Goal: Transaction & Acquisition: Download file/media

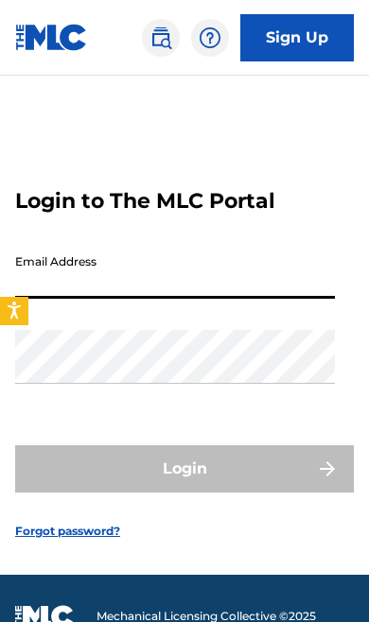
type input "[EMAIL_ADDRESS][DOMAIN_NAME]"
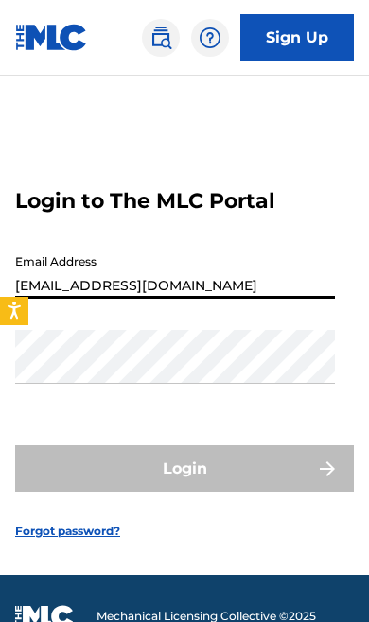
click at [184, 493] on button "Login" at bounding box center [184, 468] width 338 height 47
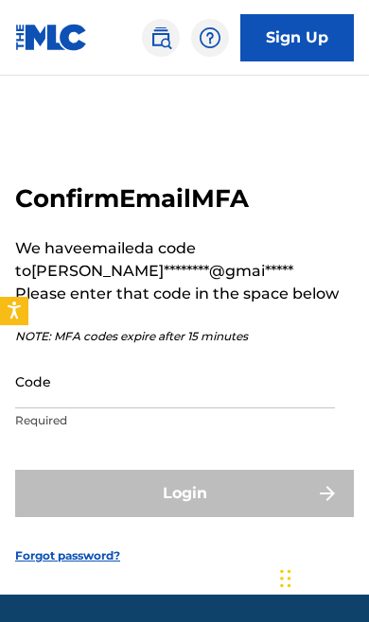
click at [217, 406] on input "Code" at bounding box center [175, 382] width 320 height 54
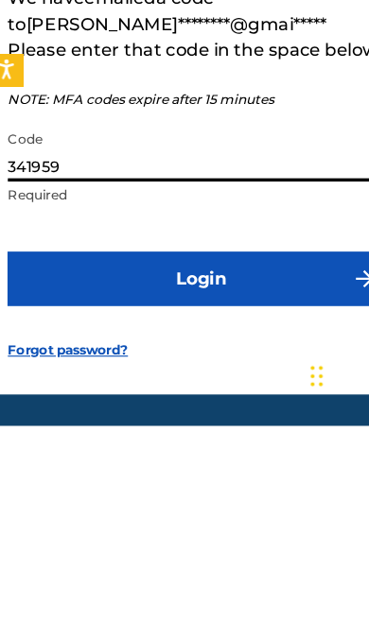
type input "341959"
click at [274, 470] on button "Login" at bounding box center [184, 493] width 338 height 47
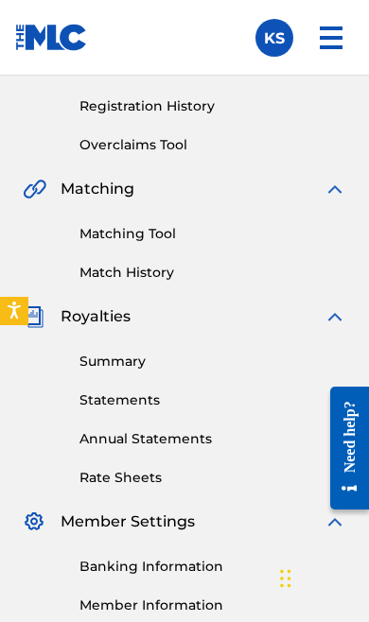
scroll to position [347, 0]
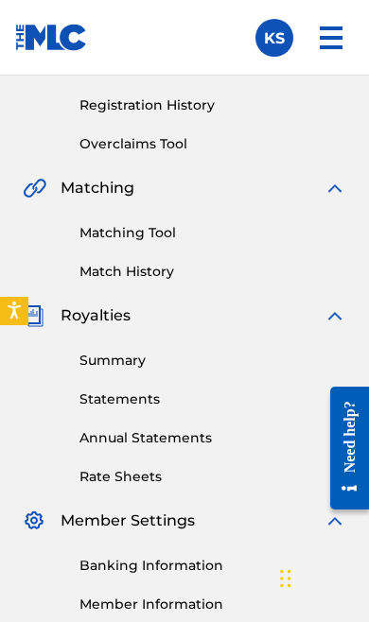
click at [132, 402] on link "Statements" at bounding box center [212, 400] width 267 height 20
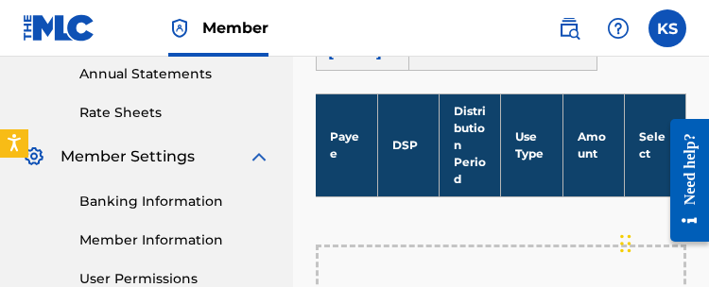
scroll to position [691, 0]
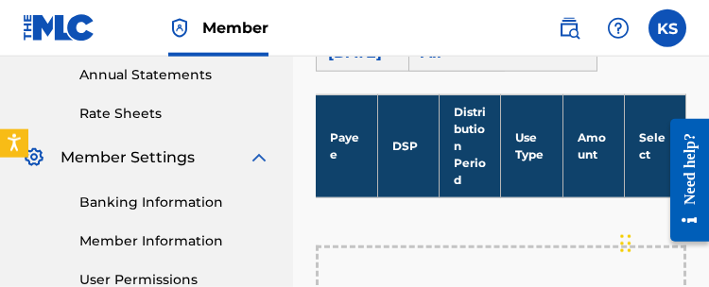
click at [354, 164] on th "Payee" at bounding box center [346, 146] width 61 height 103
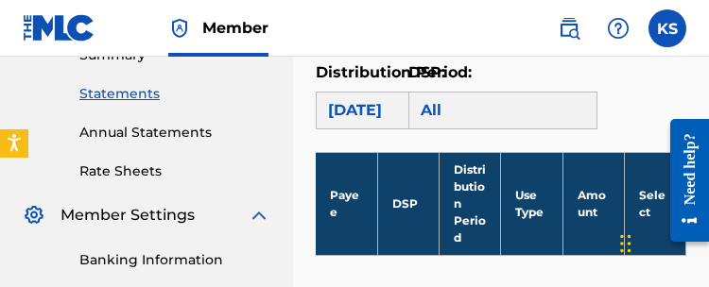
scroll to position [582, 0]
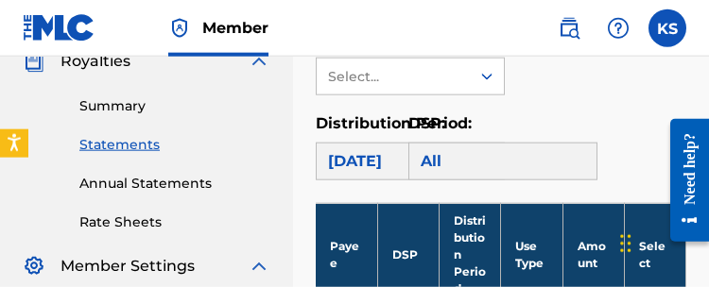
click at [368, 269] on th "Select" at bounding box center [654, 254] width 61 height 103
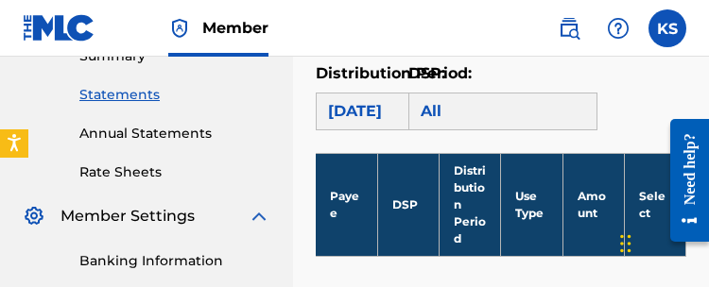
scroll to position [692, 0]
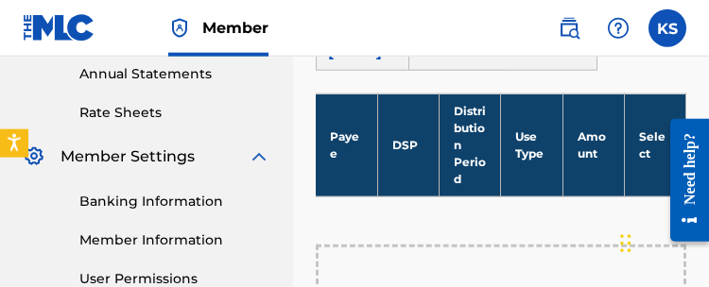
click at [368, 208] on div "Payee DSP Distribution Period Use Type Amount Select" at bounding box center [501, 169] width 371 height 151
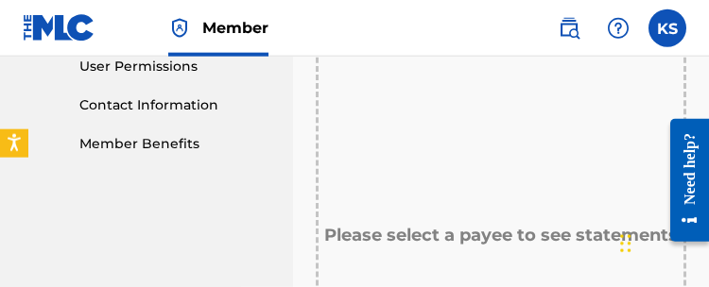
click at [368, 234] on h5 "Please select a payee to see statements" at bounding box center [501, 236] width 354 height 22
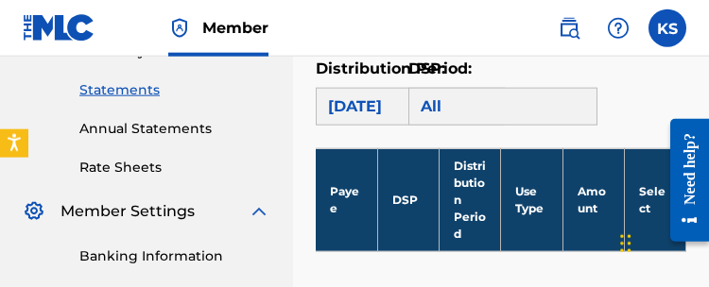
scroll to position [638, 0]
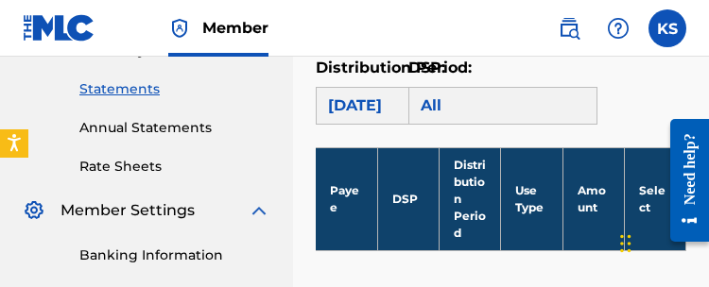
click at [368, 92] on div "All" at bounding box center [502, 106] width 189 height 38
click at [368, 103] on div "[DATE]" at bounding box center [410, 106] width 189 height 38
click at [368, 103] on div "All" at bounding box center [502, 106] width 189 height 38
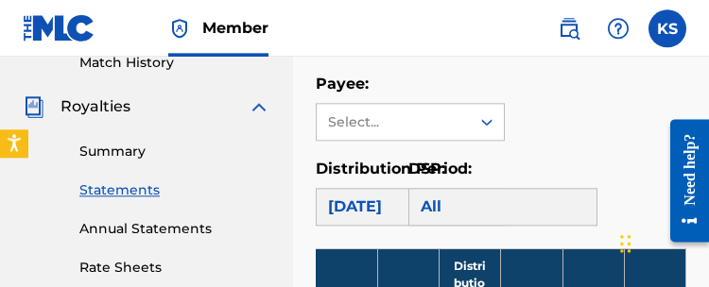
scroll to position [537, 0]
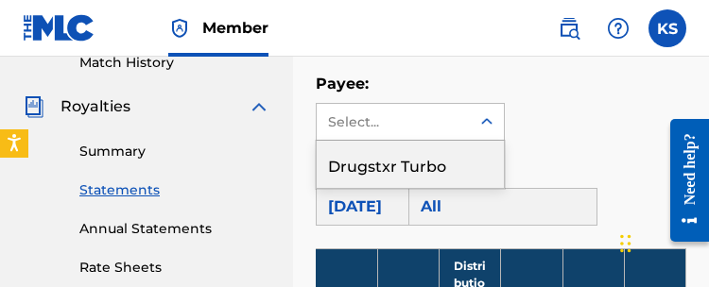
click at [368, 166] on div "Drugstxr Turbo" at bounding box center [410, 164] width 187 height 47
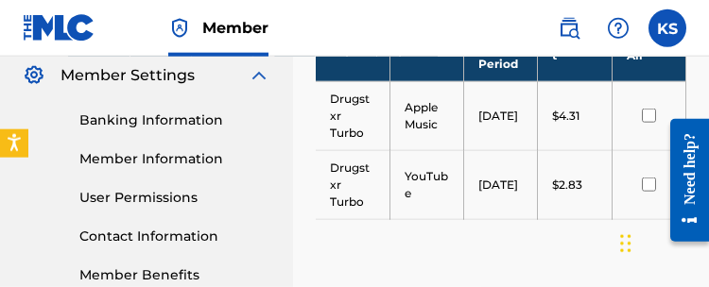
scroll to position [781, 0]
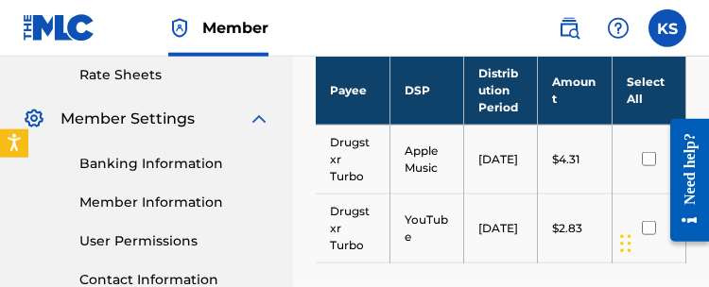
click at [368, 152] on input "checkbox" at bounding box center [649, 159] width 14 height 14
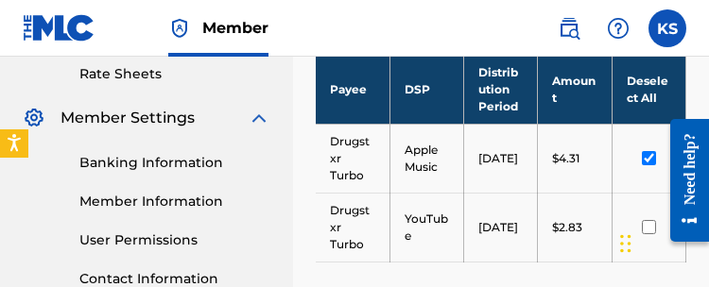
click at [368, 230] on div at bounding box center [649, 227] width 44 height 14
click at [368, 173] on div at bounding box center [682, 180] width 53 height 162
click at [368, 220] on input "checkbox" at bounding box center [649, 227] width 14 height 14
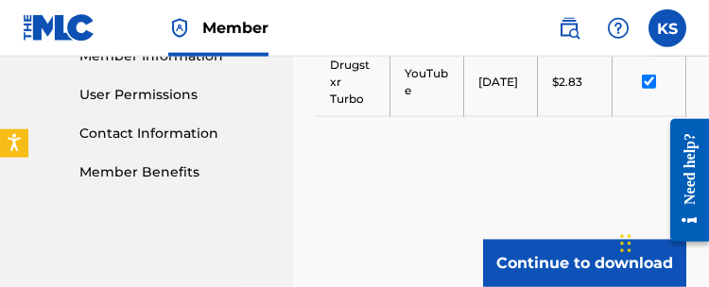
click at [368, 267] on button "Continue to download" at bounding box center [584, 263] width 203 height 47
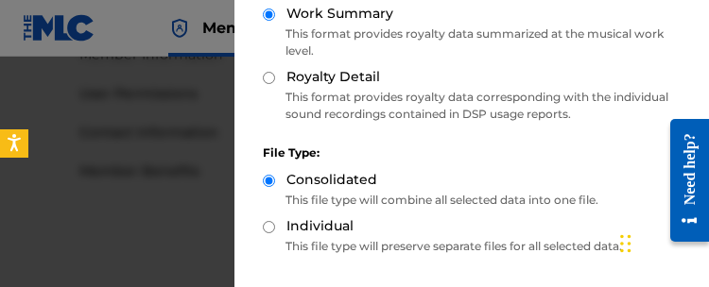
scroll to position [188, 0]
click at [314, 232] on label "Individual" at bounding box center [319, 226] width 67 height 20
click at [275, 232] on input "Individual" at bounding box center [269, 226] width 12 height 12
radio input "true"
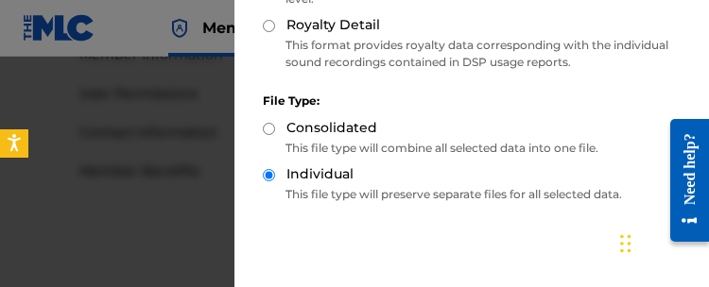
scroll to position [238, 0]
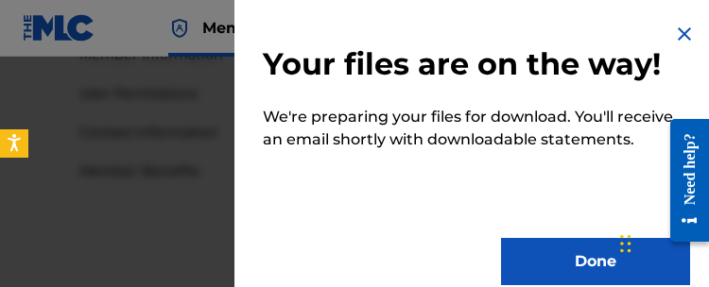
click at [368, 259] on button "Done" at bounding box center [595, 261] width 189 height 47
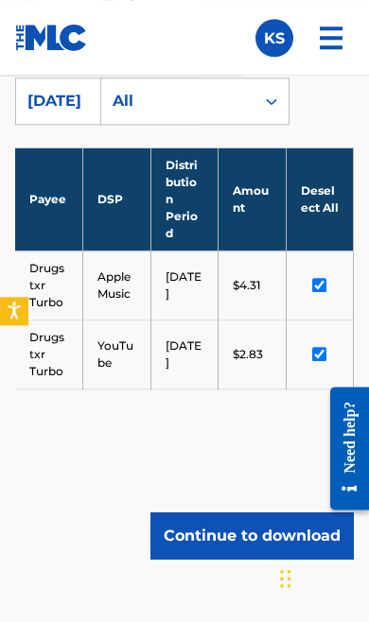
scroll to position [1722, 0]
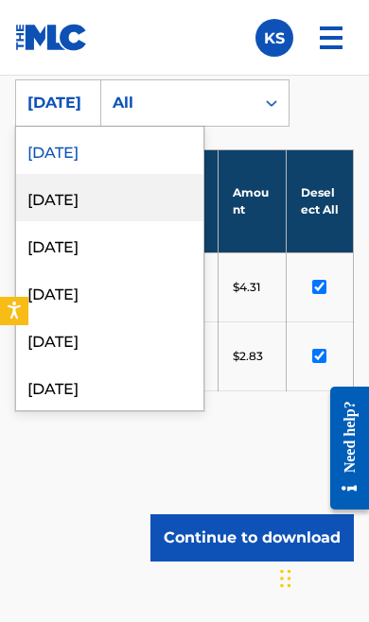
click at [96, 207] on div "[DATE]" at bounding box center [109, 197] width 187 height 47
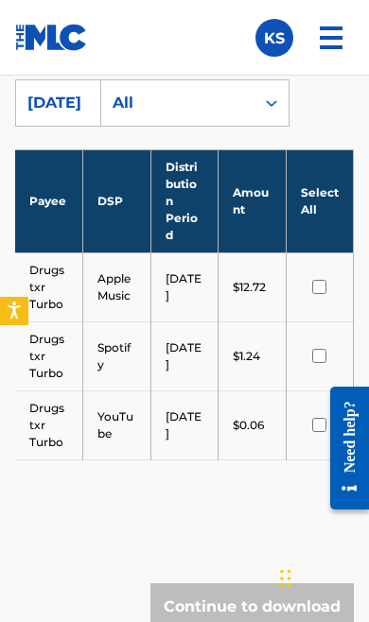
click at [317, 323] on td at bounding box center [320, 355] width 68 height 69
click at [310, 251] on th "Select All" at bounding box center [320, 200] width 68 height 103
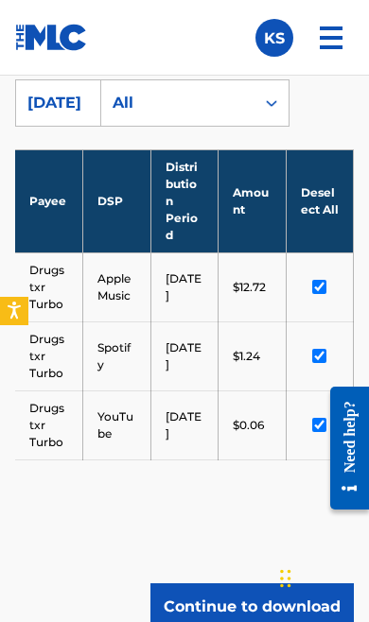
click at [313, 253] on td at bounding box center [320, 286] width 68 height 69
click at [241, 598] on button "Continue to download" at bounding box center [251, 606] width 203 height 47
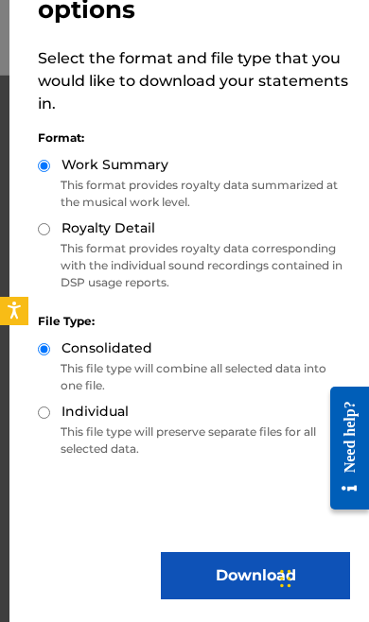
scroll to position [81, 0]
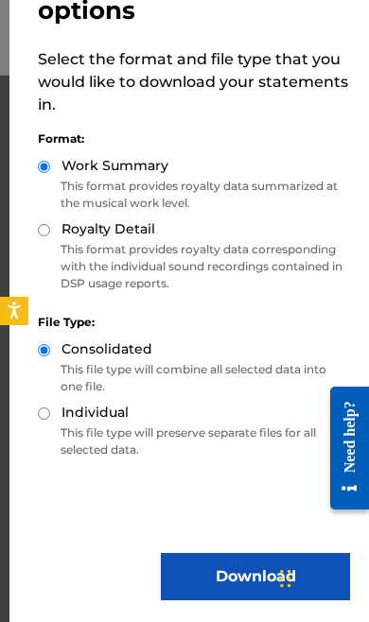
click at [44, 416] on input "Individual" at bounding box center [44, 413] width 12 height 12
radio input "true"
click at [221, 584] on button "Download" at bounding box center [255, 576] width 189 height 47
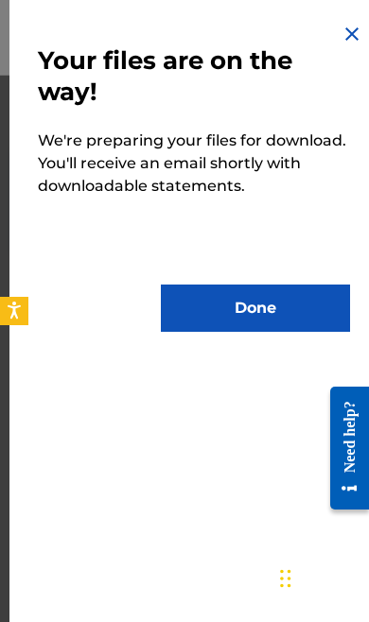
scroll to position [0, 0]
click at [277, 319] on button "Done" at bounding box center [255, 308] width 189 height 47
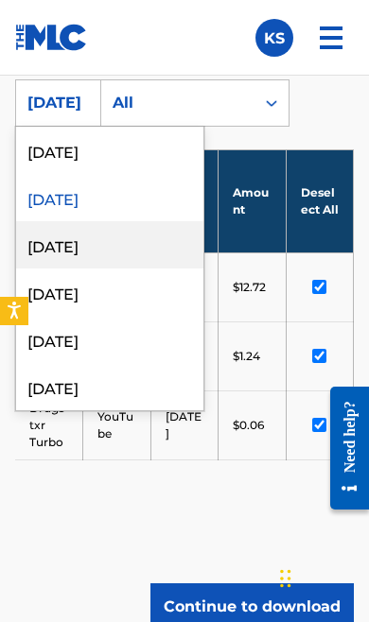
click at [119, 248] on div "[DATE]" at bounding box center [109, 244] width 187 height 47
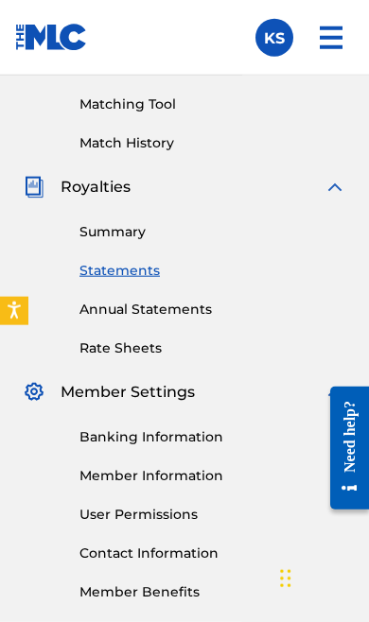
scroll to position [437, 0]
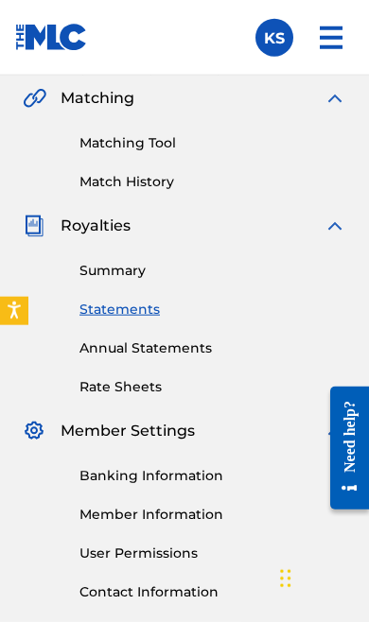
click at [202, 475] on link "Banking Information" at bounding box center [212, 476] width 267 height 20
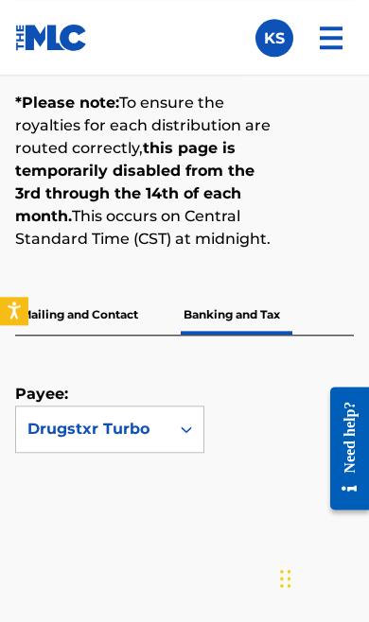
scroll to position [1242, 0]
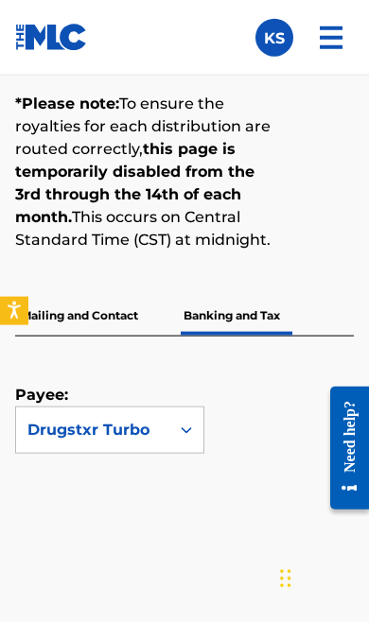
click at [137, 309] on p "Mailing and Contact" at bounding box center [79, 316] width 129 height 40
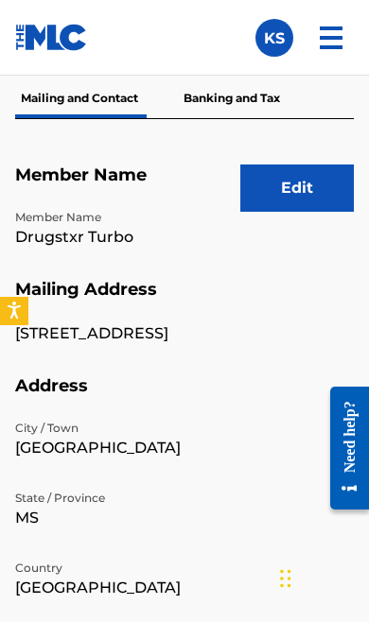
scroll to position [1279, 0]
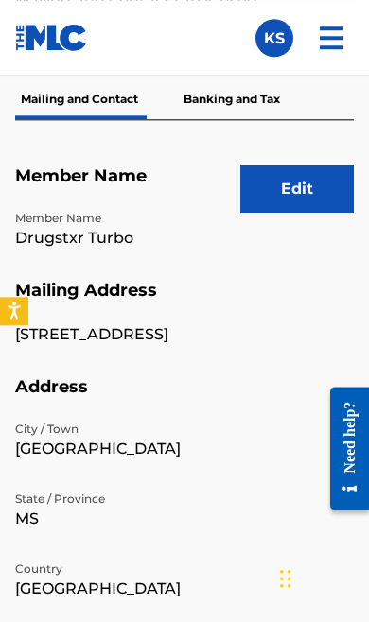
click at [303, 199] on button "Edit" at bounding box center [296, 188] width 113 height 47
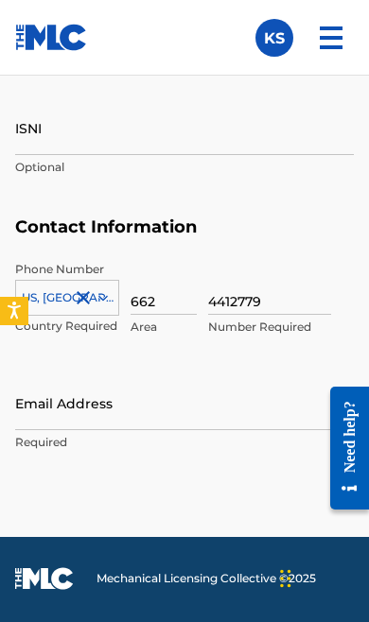
scroll to position [2613, 0]
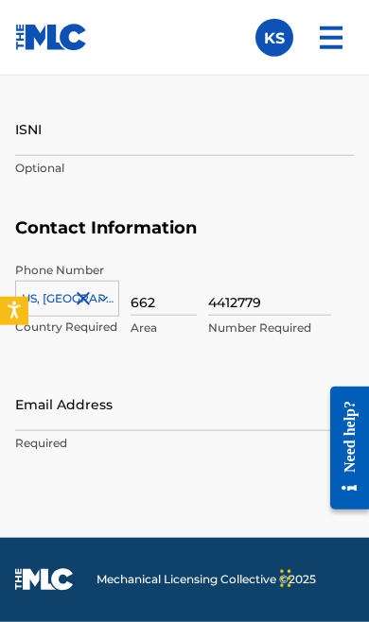
click at [223, 411] on input "Email Address" at bounding box center [184, 404] width 338 height 54
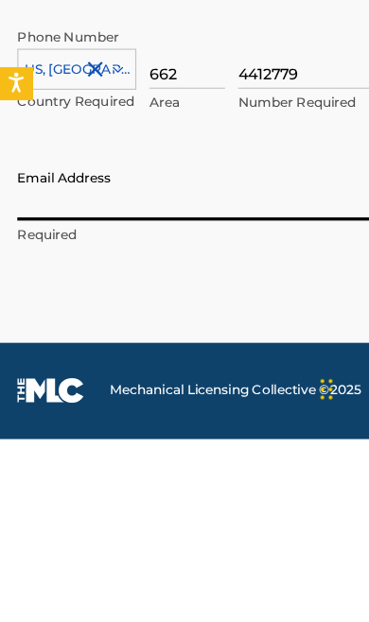
type input "K"
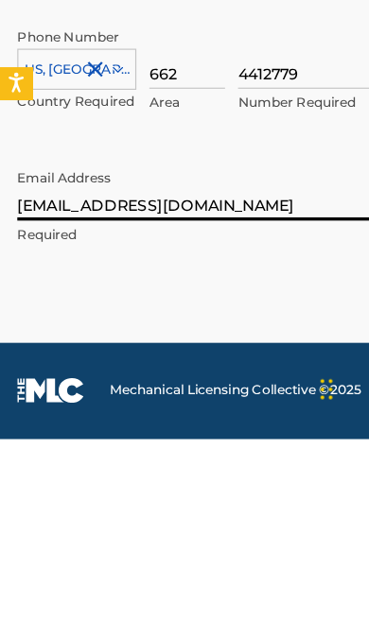
type input "[EMAIL_ADDRESS][DOMAIN_NAME]"
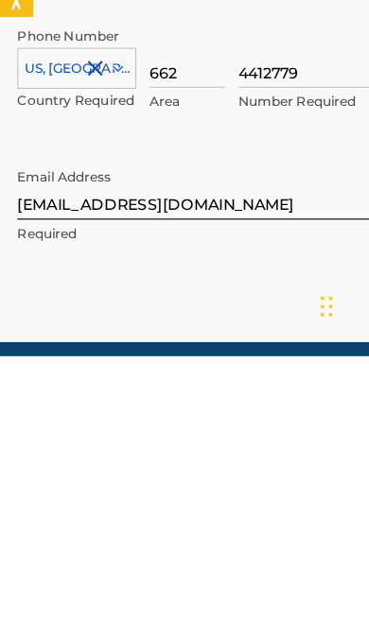
scroll to position [2648, 0]
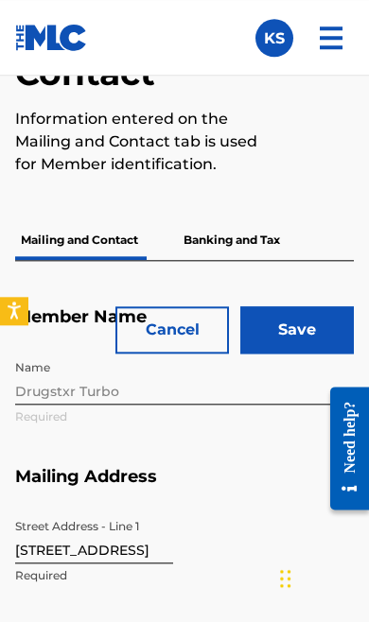
click at [292, 353] on input "Save" at bounding box center [296, 329] width 113 height 47
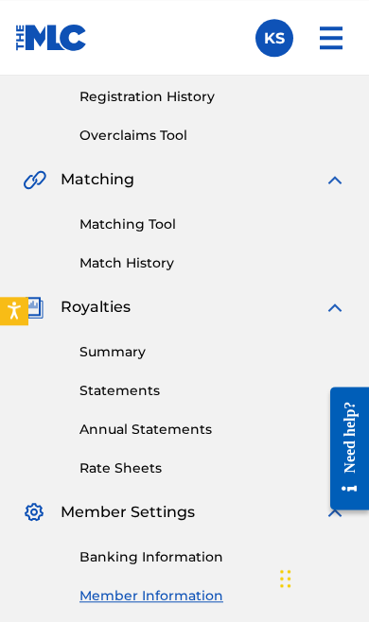
scroll to position [355, 0]
click at [130, 349] on link "Summary" at bounding box center [212, 352] width 267 height 20
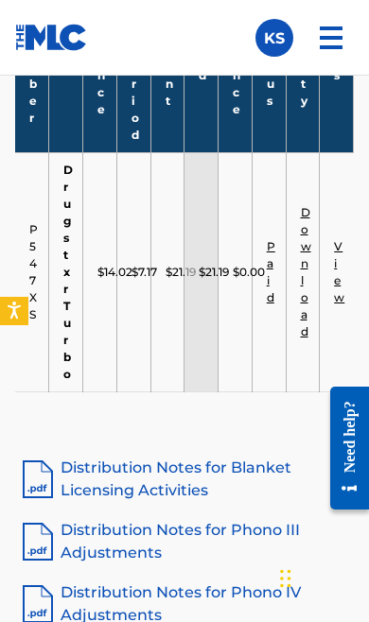
scroll to position [1885, 0]
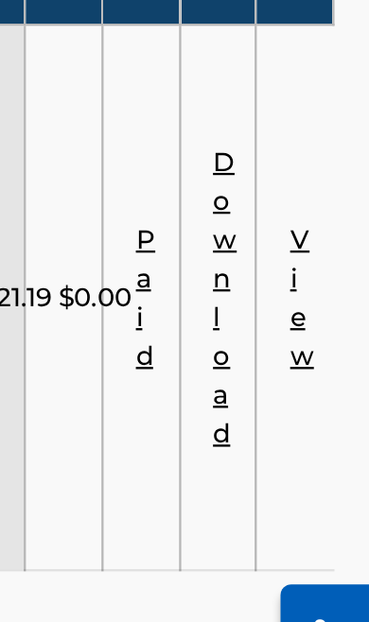
click at [267, 228] on link "Paid" at bounding box center [271, 260] width 9 height 65
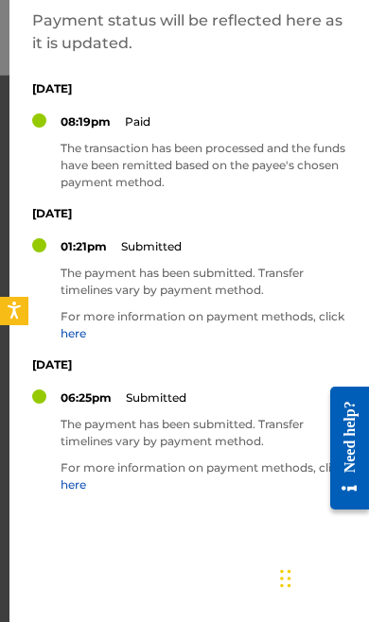
scroll to position [95, 0]
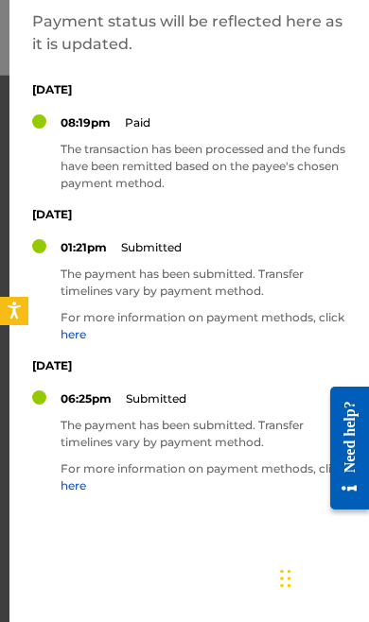
click at [84, 479] on link "here" at bounding box center [74, 485] width 26 height 14
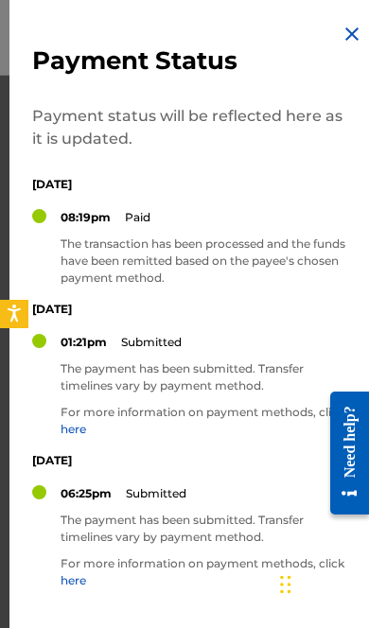
scroll to position [0, 0]
click at [44, 211] on div at bounding box center [39, 216] width 14 height 14
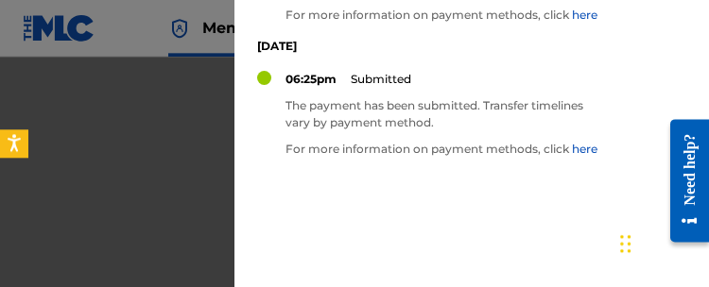
scroll to position [1270, 0]
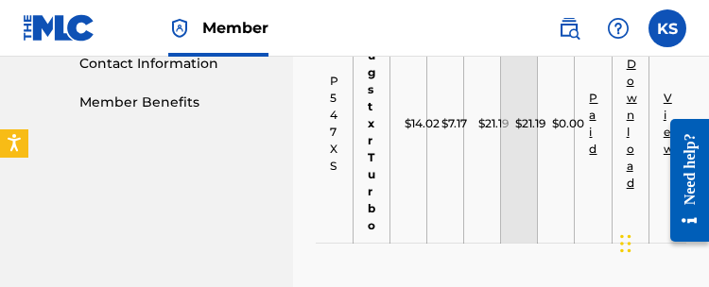
click at [368, 112] on link "View" at bounding box center [669, 123] width 10 height 65
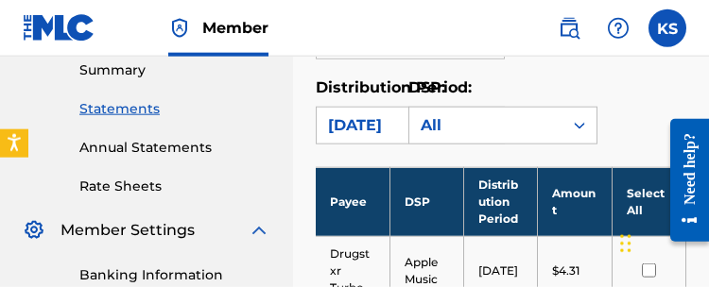
scroll to position [618, 0]
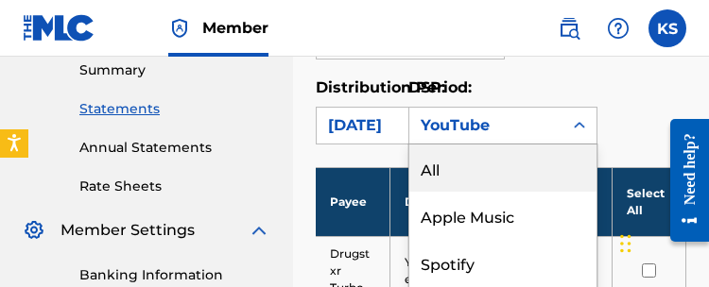
click at [368, 256] on div "Spotify" at bounding box center [502, 262] width 187 height 47
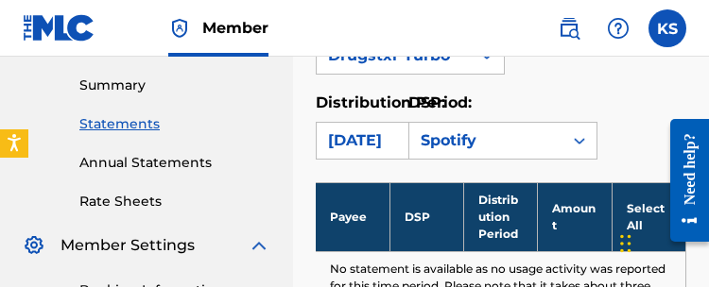
scroll to position [598, 0]
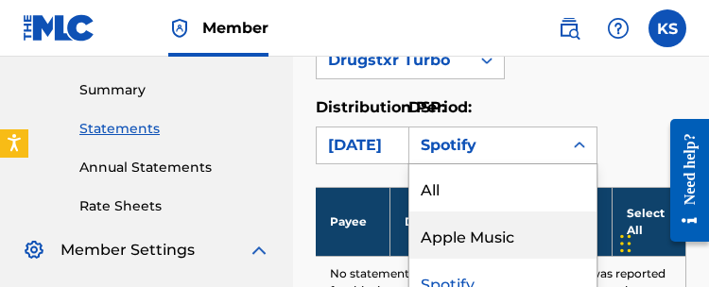
click at [368, 242] on div "Apple Music" at bounding box center [502, 235] width 187 height 47
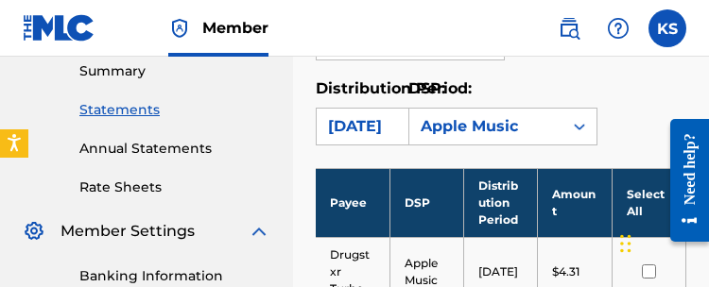
scroll to position [606, 0]
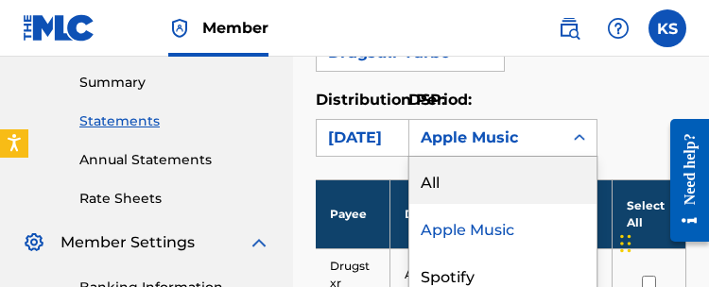
click at [368, 183] on div "All" at bounding box center [502, 180] width 187 height 47
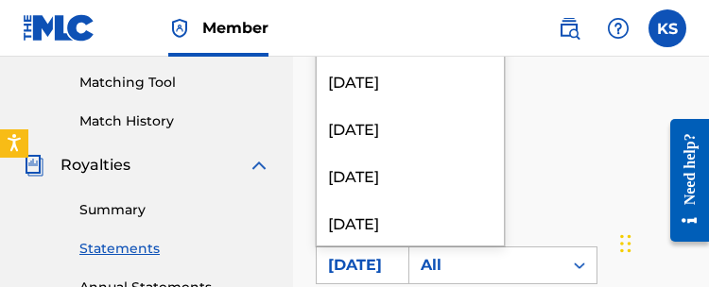
click at [368, 178] on div "Payee: Drugstxr Turbo" at bounding box center [501, 165] width 371 height 68
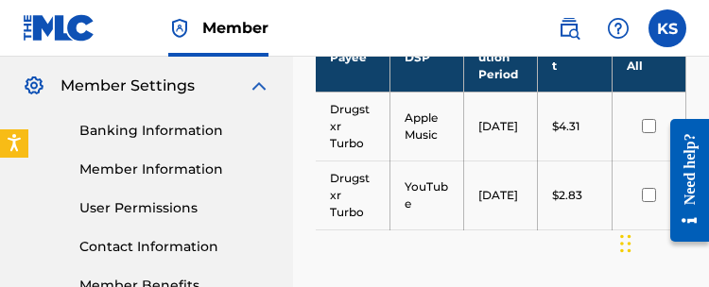
scroll to position [764, 0]
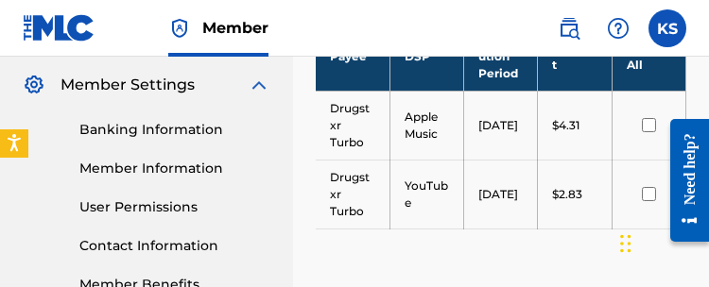
click at [100, 283] on link "Member Benefits" at bounding box center [174, 285] width 191 height 20
